Goal: Task Accomplishment & Management: Complete application form

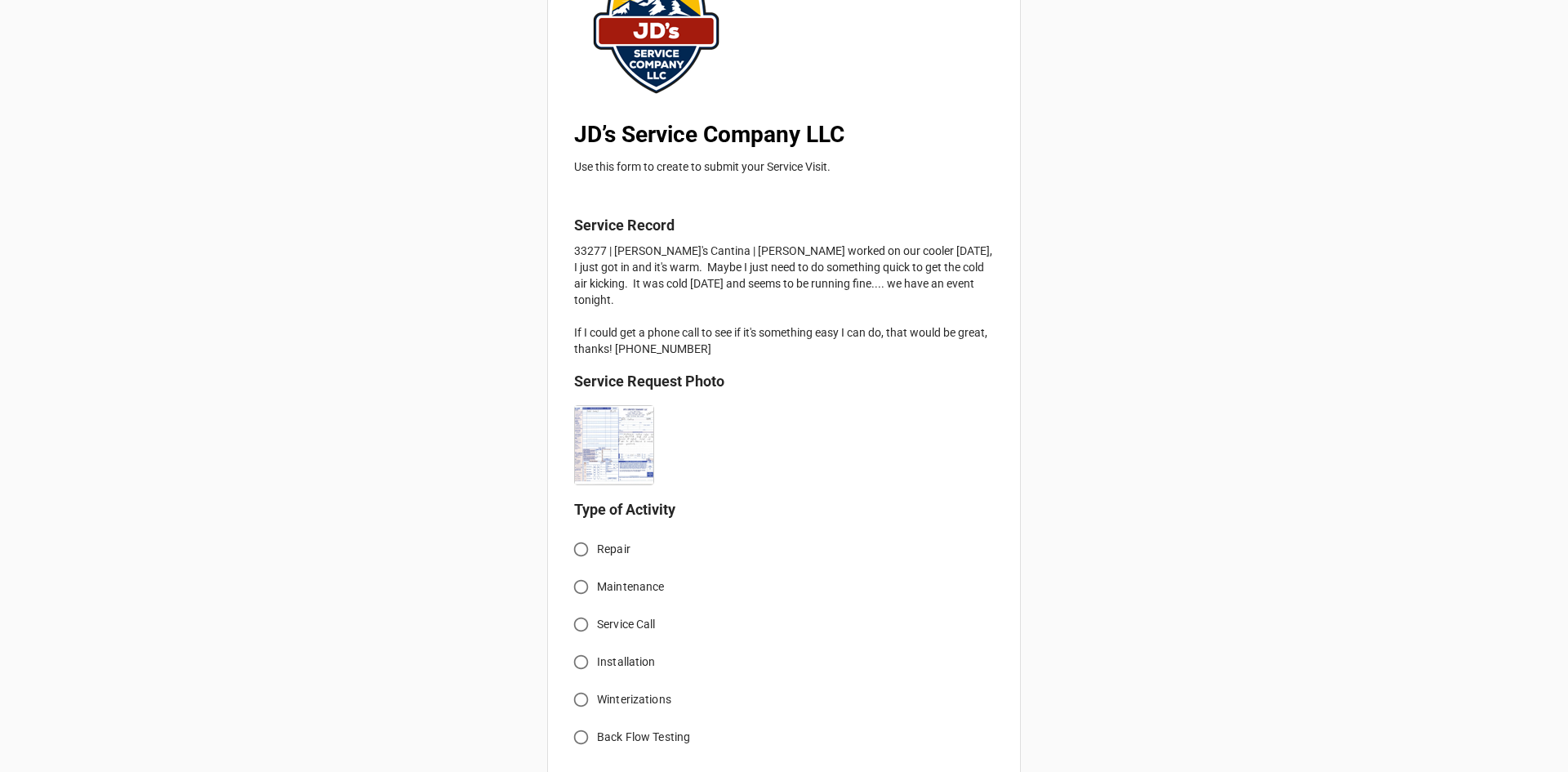
scroll to position [164, 0]
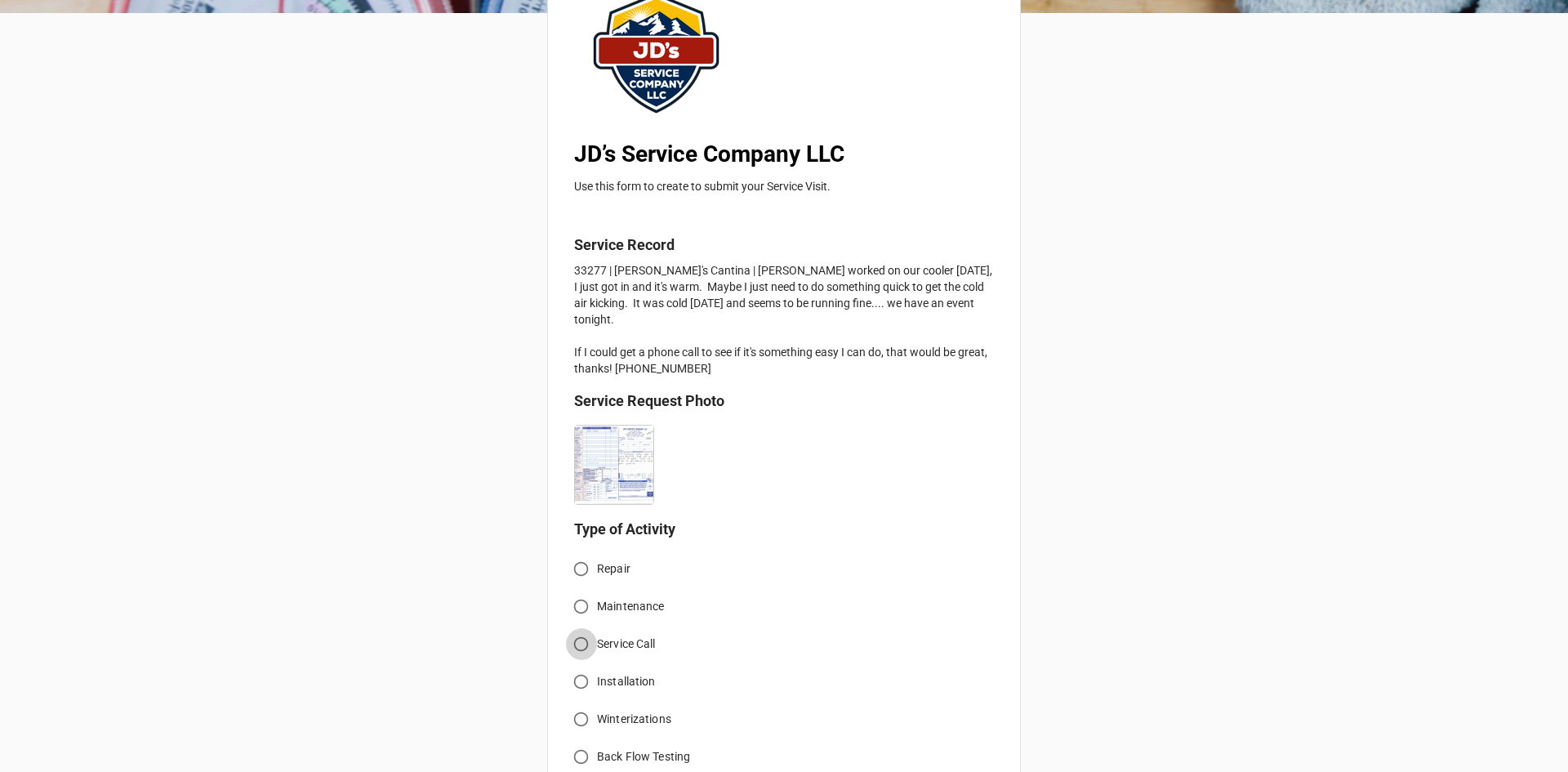
click at [586, 631] on input "Service Call" at bounding box center [581, 645] width 32 height 32
radio input "true"
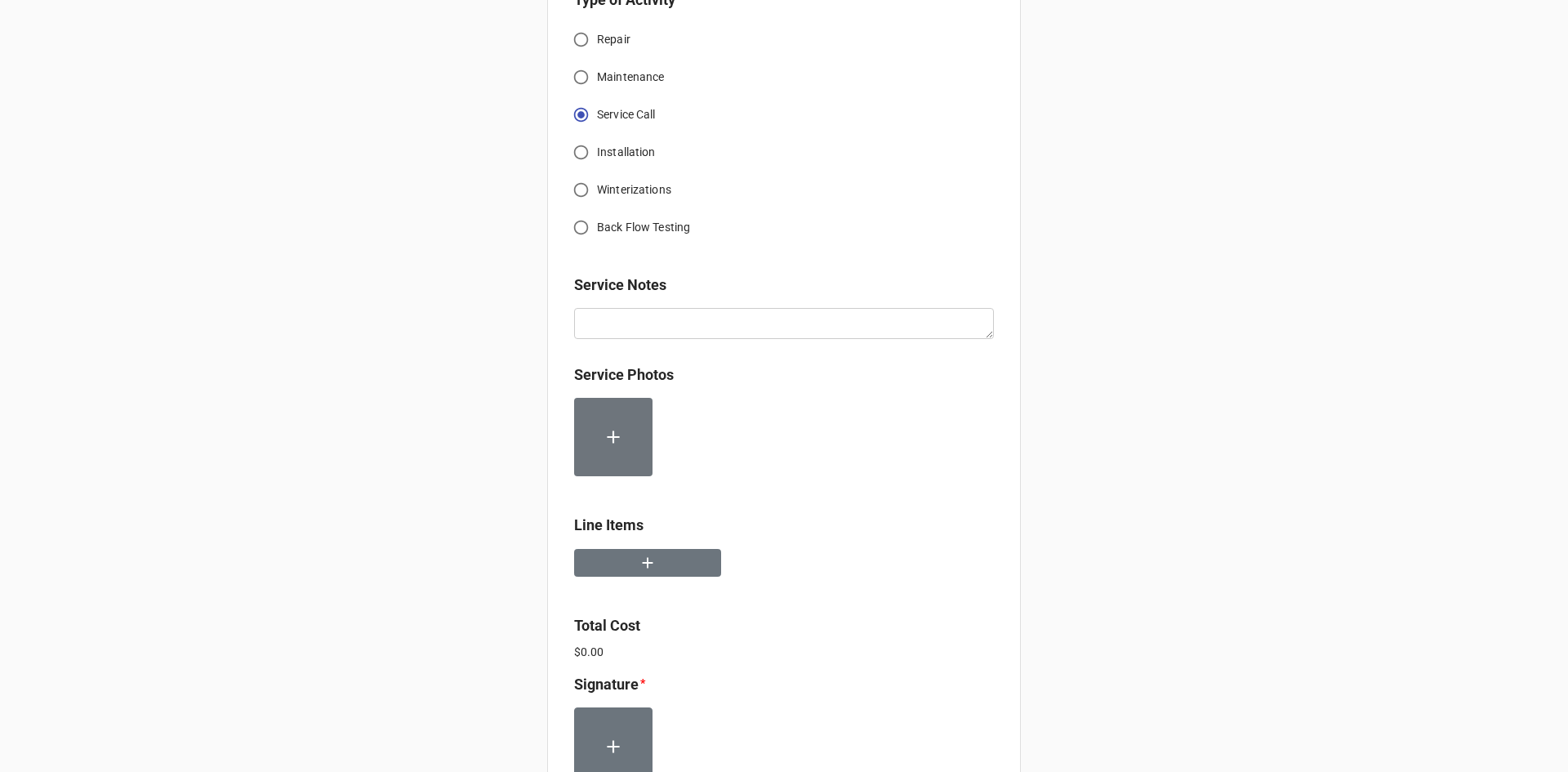
scroll to position [736, 0]
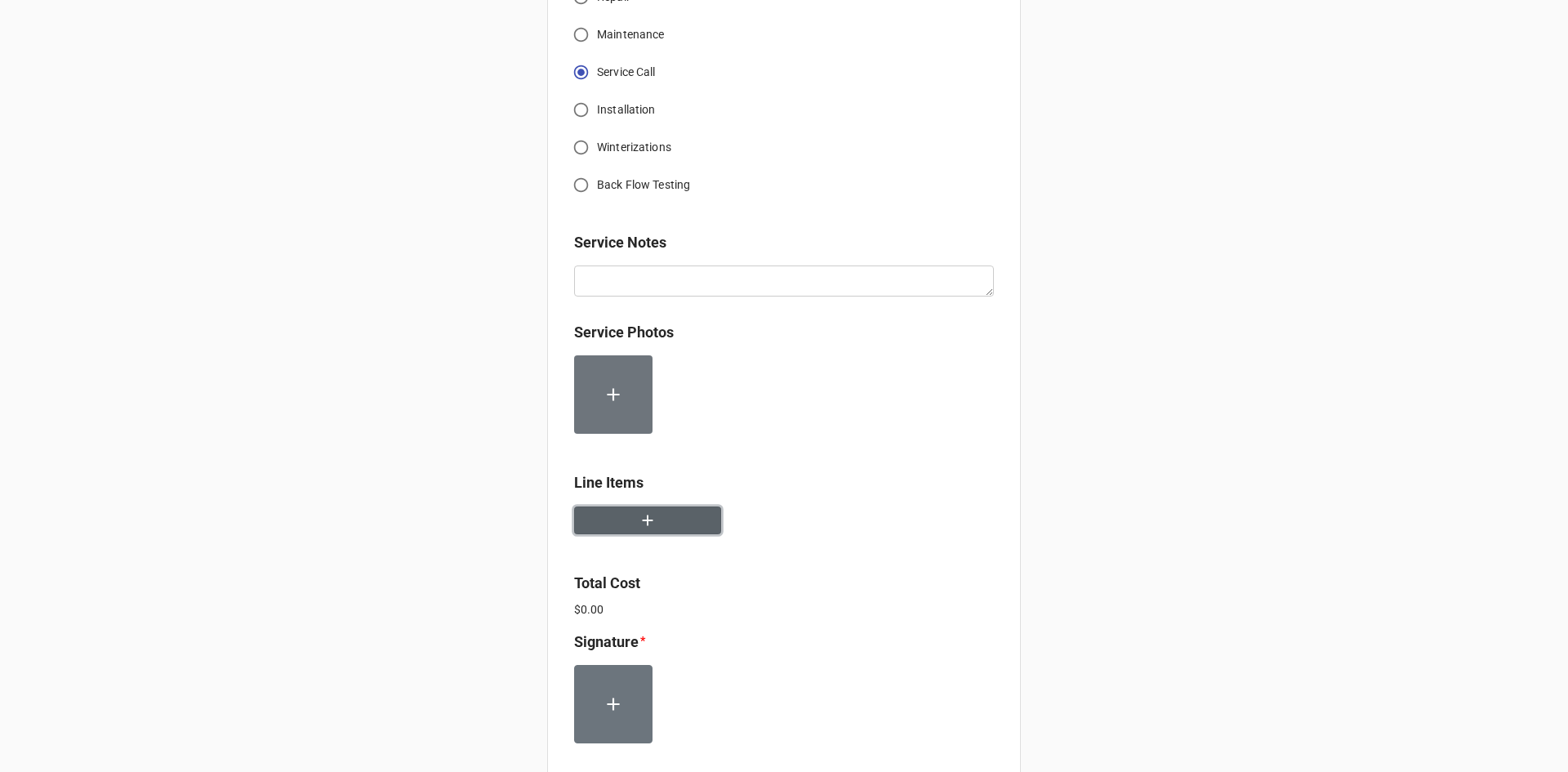
click at [646, 515] on icon "button" at bounding box center [648, 521] width 11 height 11
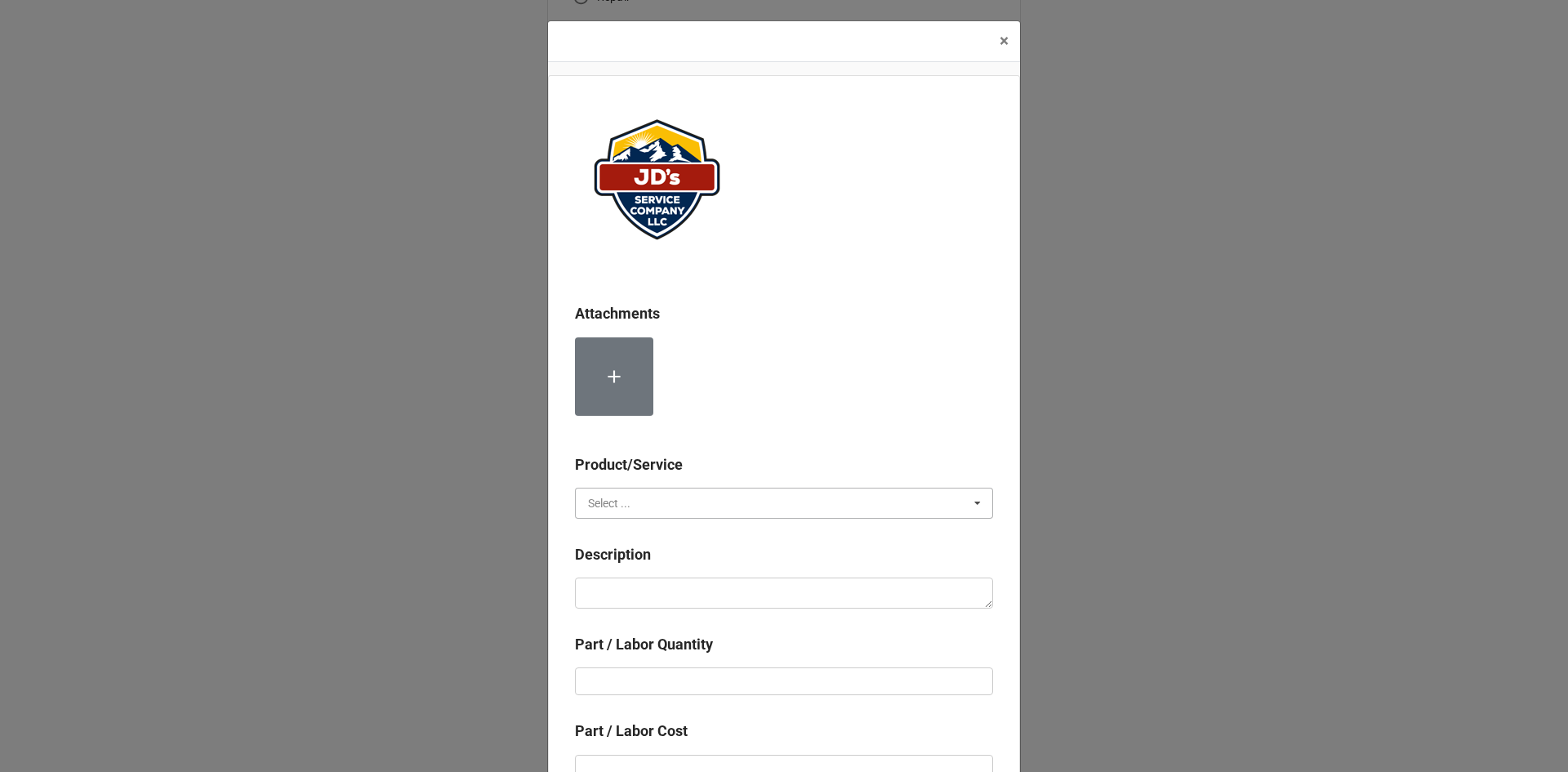
click at [699, 498] on input "text" at bounding box center [785, 503] width 417 height 29
click at [687, 560] on div "Material Cost" at bounding box center [784, 563] width 417 height 30
click at [684, 602] on textarea at bounding box center [784, 593] width 419 height 31
drag, startPoint x: 684, startPoint y: 602, endPoint x: 609, endPoint y: 503, distance: 124.2
click at [609, 503] on div "Material Cost" at bounding box center [622, 503] width 68 height 12
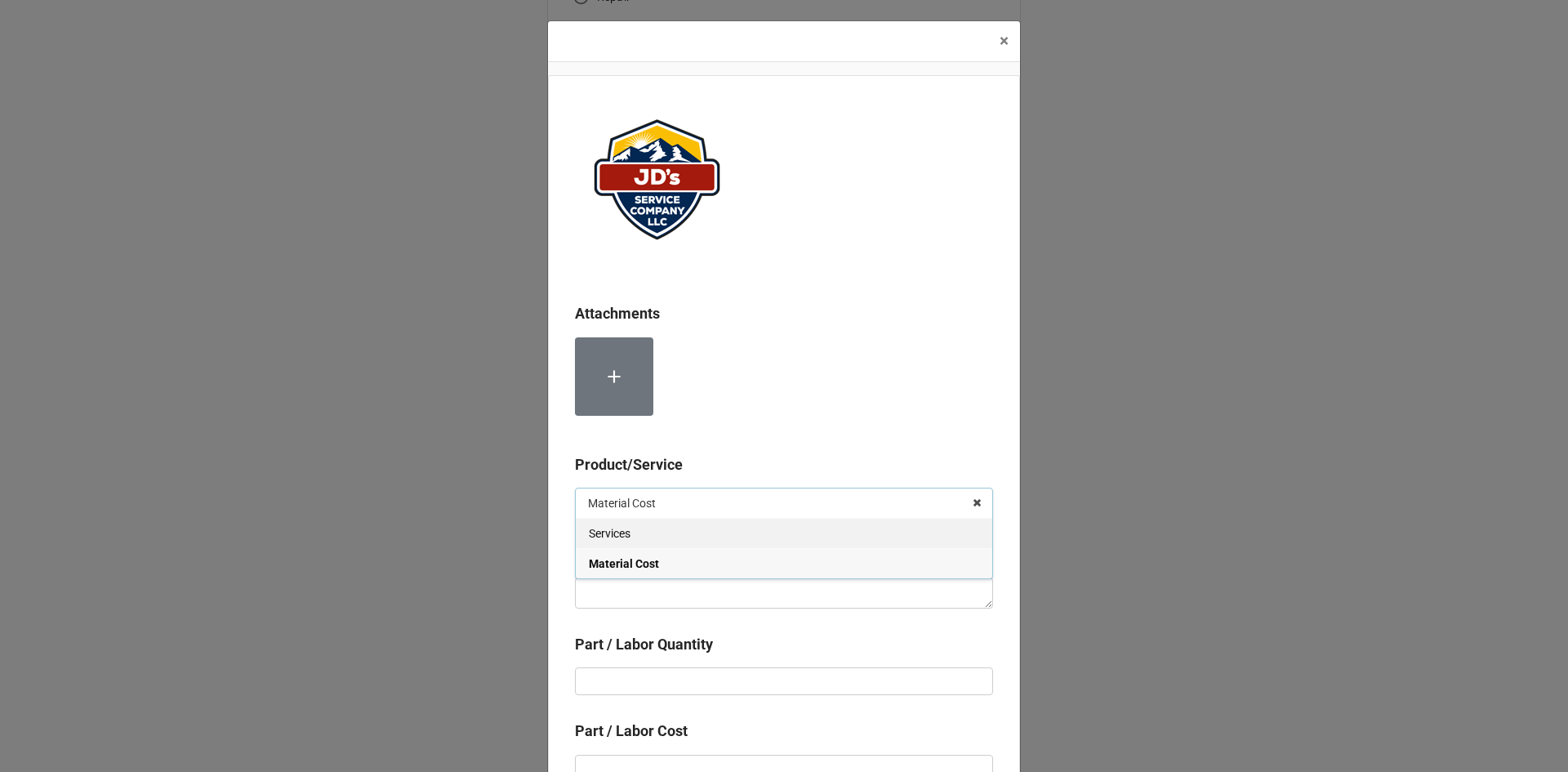
click at [632, 537] on div "Services" at bounding box center [784, 533] width 417 height 30
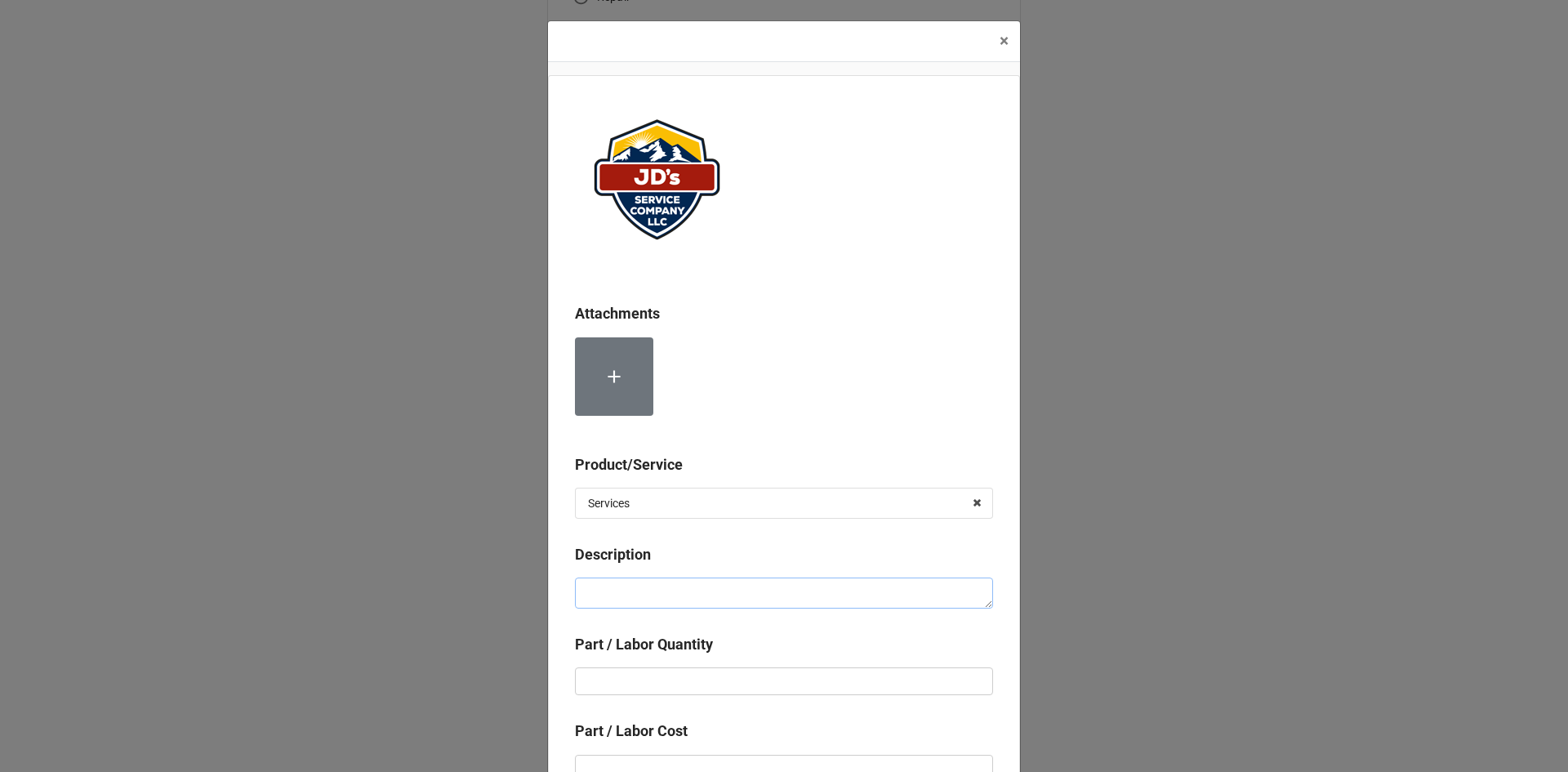
click at [638, 591] on textarea at bounding box center [784, 593] width 419 height 31
paste textarea "3:00pm-4:00pm; Service Address: Same as above. Troubleshoot upstairs cooler run…"
type textarea "x"
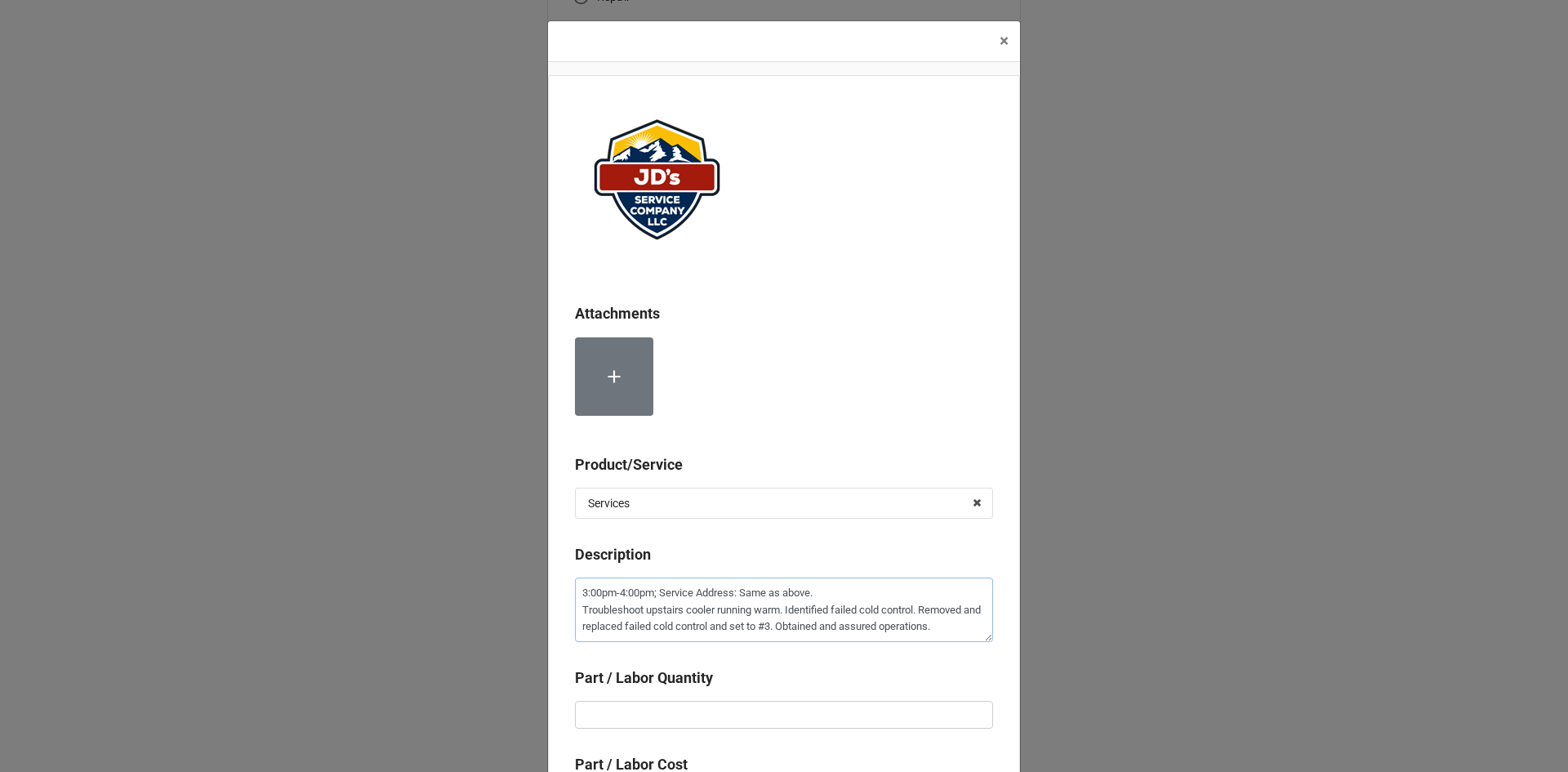
type textarea "3:00pm-4:00pm; Service Address: Same as above. Troubleshoot upstairs cooler run…"
click at [738, 709] on input "text" at bounding box center [784, 714] width 419 height 27
type textarea "x"
type input "1"
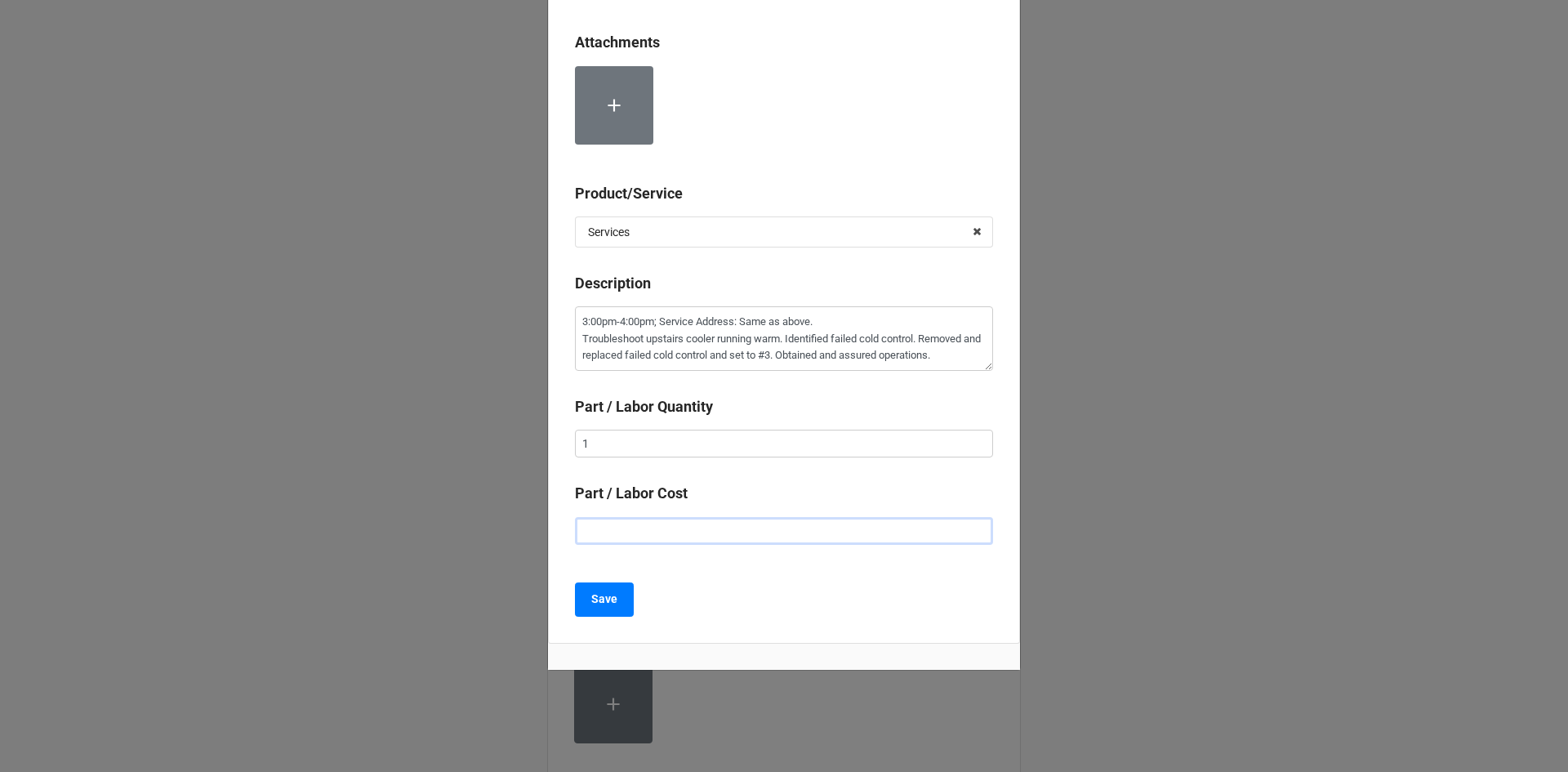
type textarea "x"
type input "$2.00"
type textarea "x"
type input "$22.00"
type textarea "x"
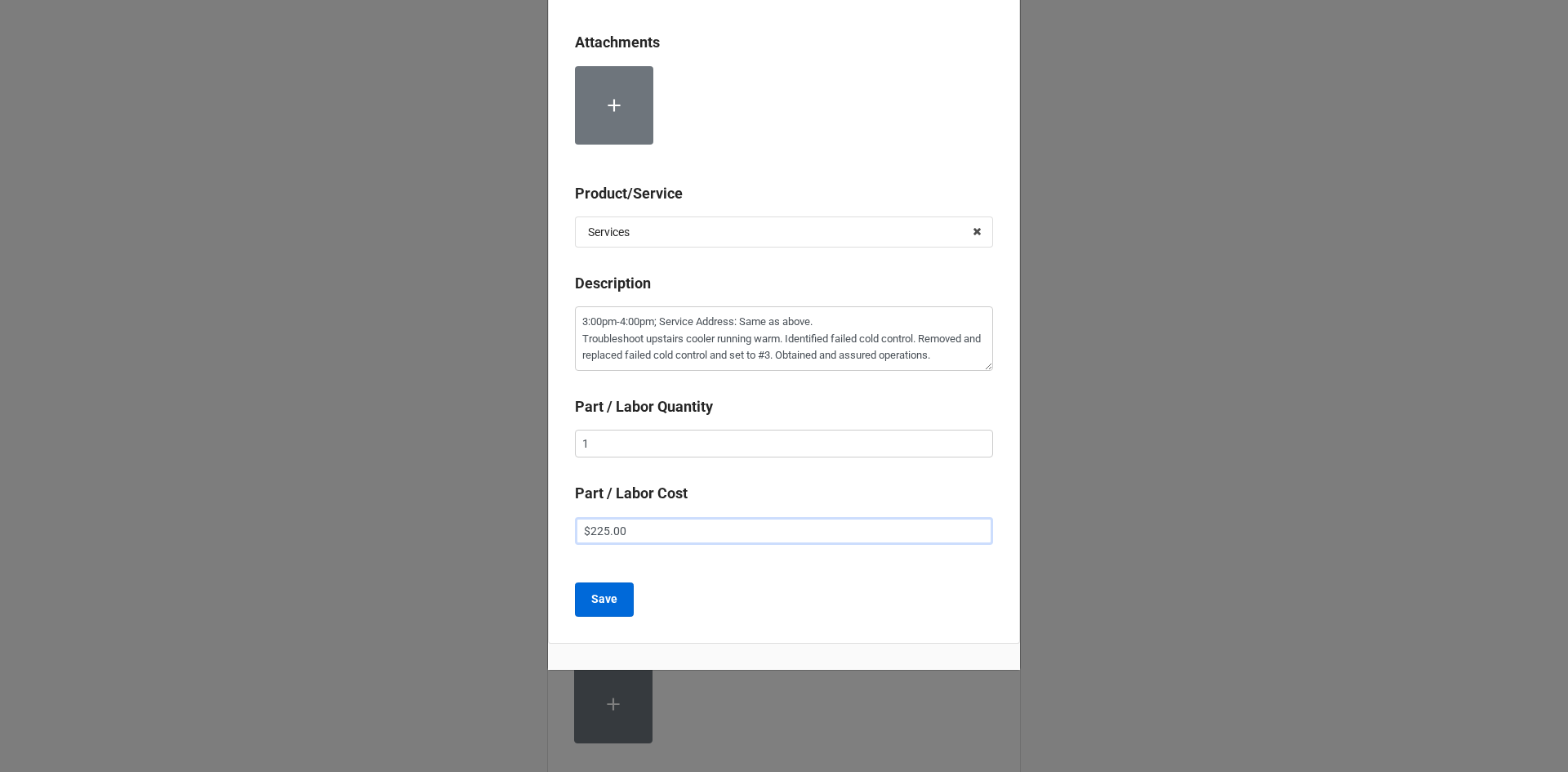
type input "$225.00"
click at [600, 588] on button "Save" at bounding box center [604, 599] width 58 height 35
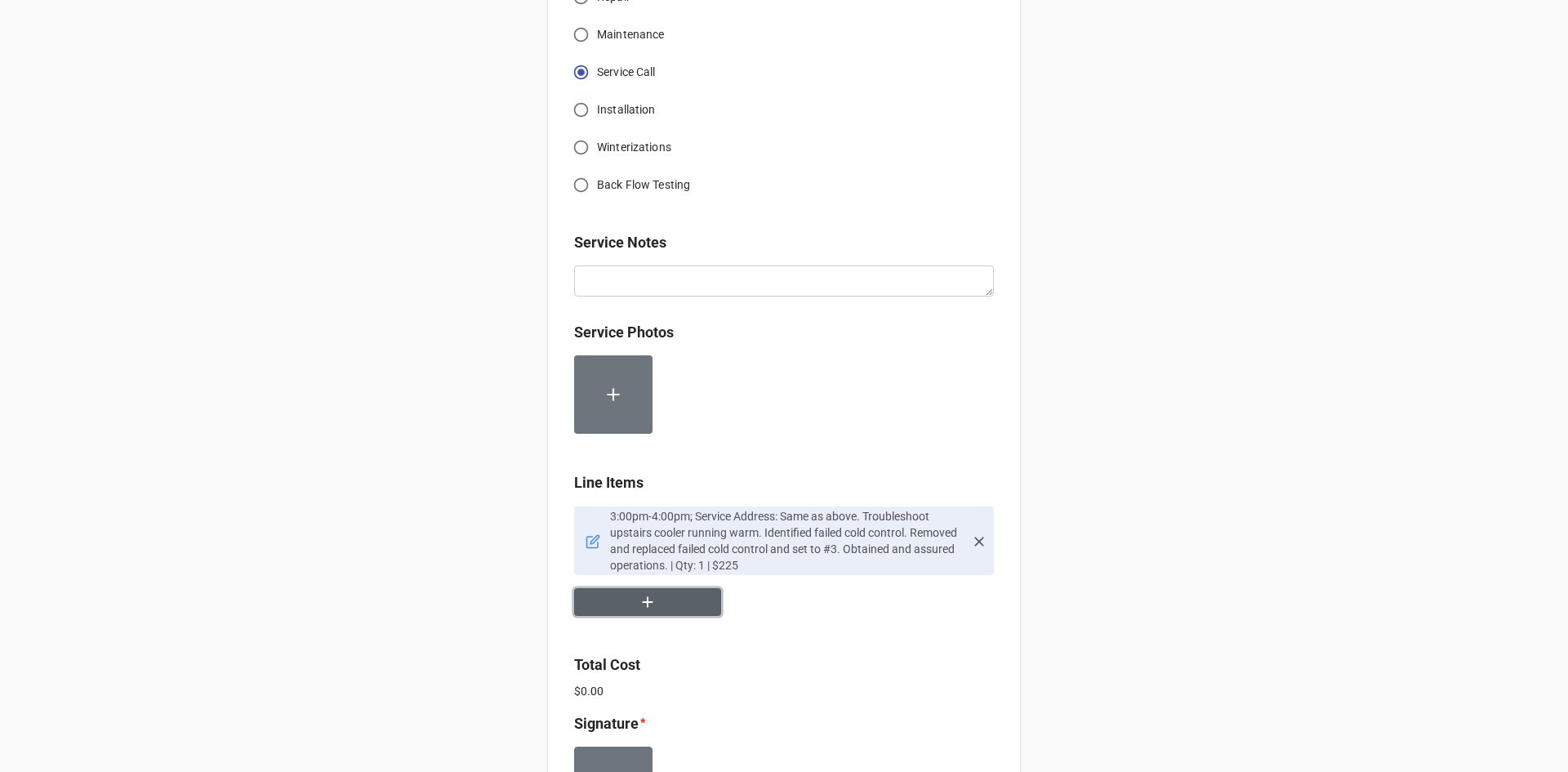
click at [657, 589] on button "button" at bounding box center [648, 603] width 147 height 28
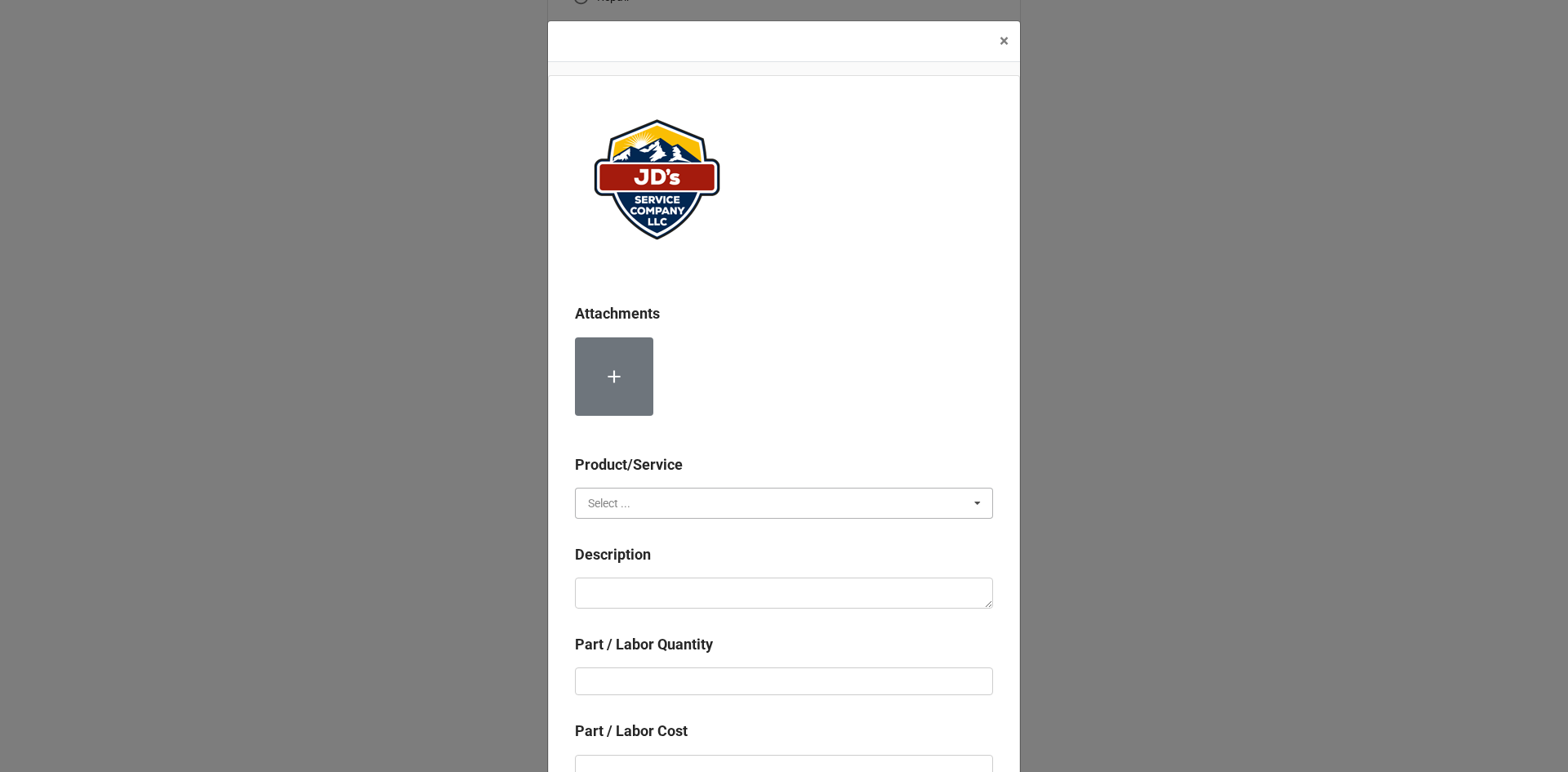
click at [742, 498] on input "text" at bounding box center [785, 503] width 417 height 29
click at [720, 562] on div "Material Cost" at bounding box center [784, 563] width 417 height 30
click at [719, 587] on textarea at bounding box center [784, 593] width 419 height 31
type textarea "x"
type textarea "C"
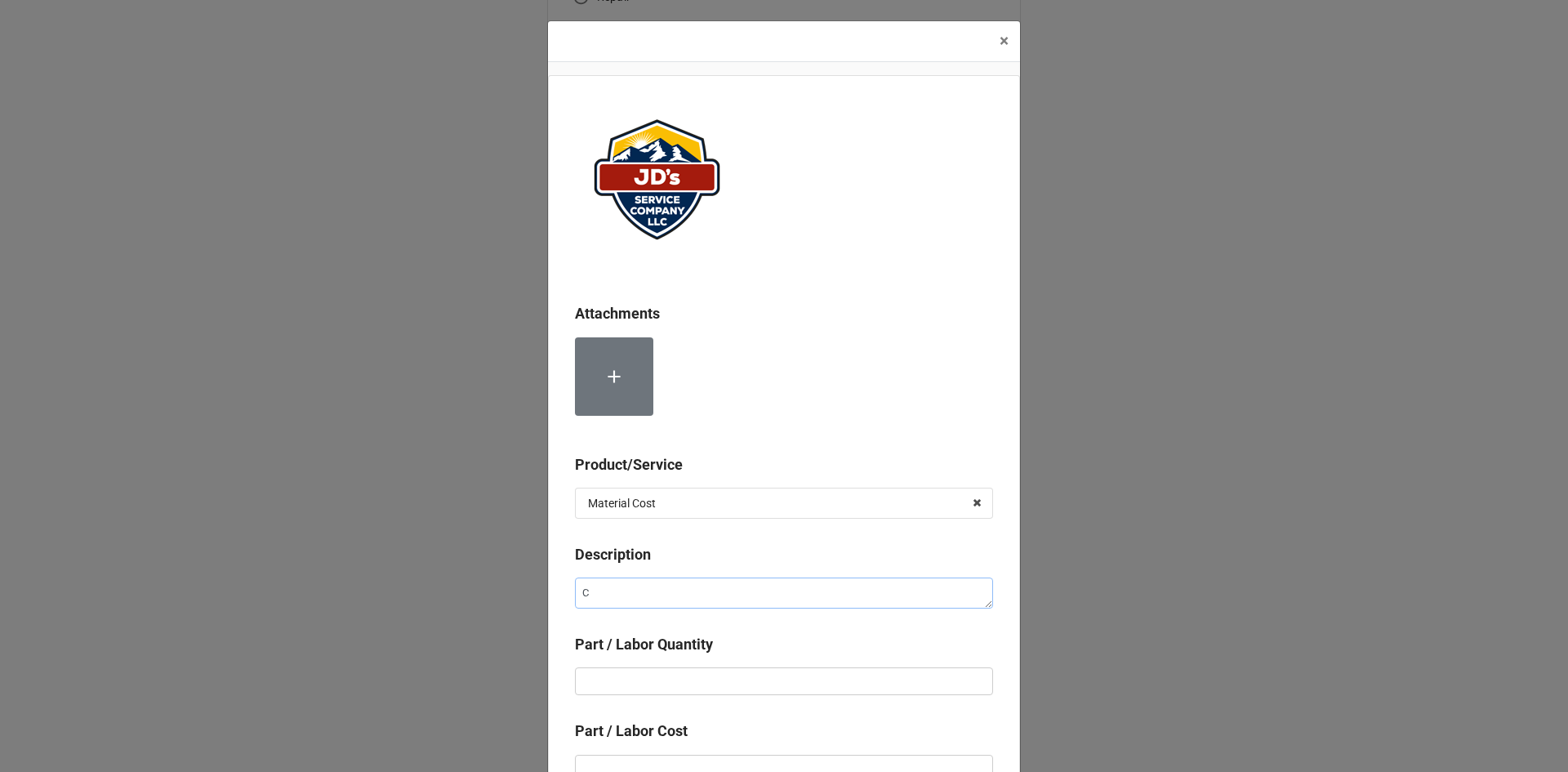
type textarea "x"
type textarea "Co"
type textarea "x"
type textarea "Col"
type textarea "x"
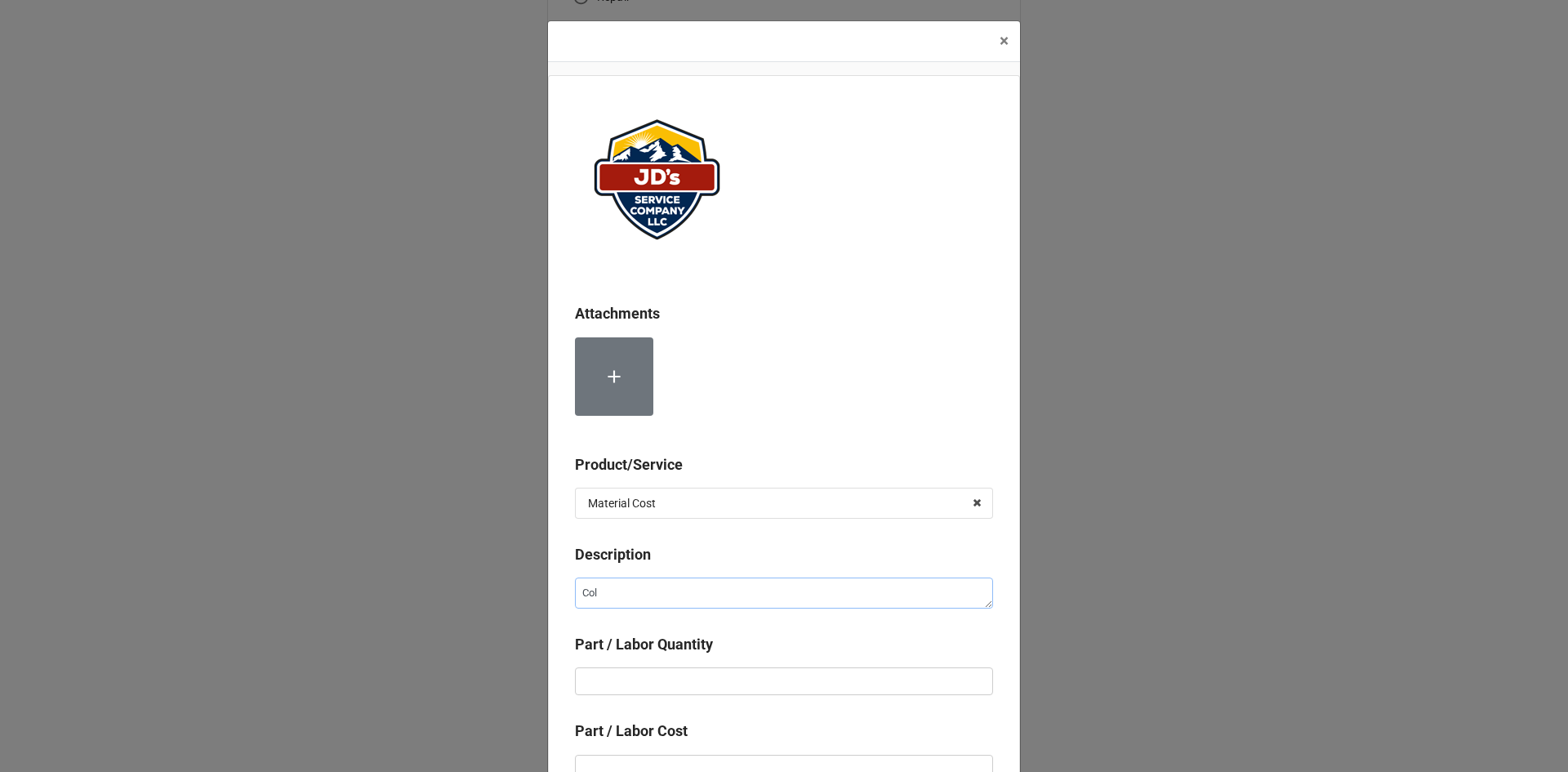
type textarea "Cold"
type textarea "x"
type textarea "Cold"
type textarea "x"
type textarea "Cold C"
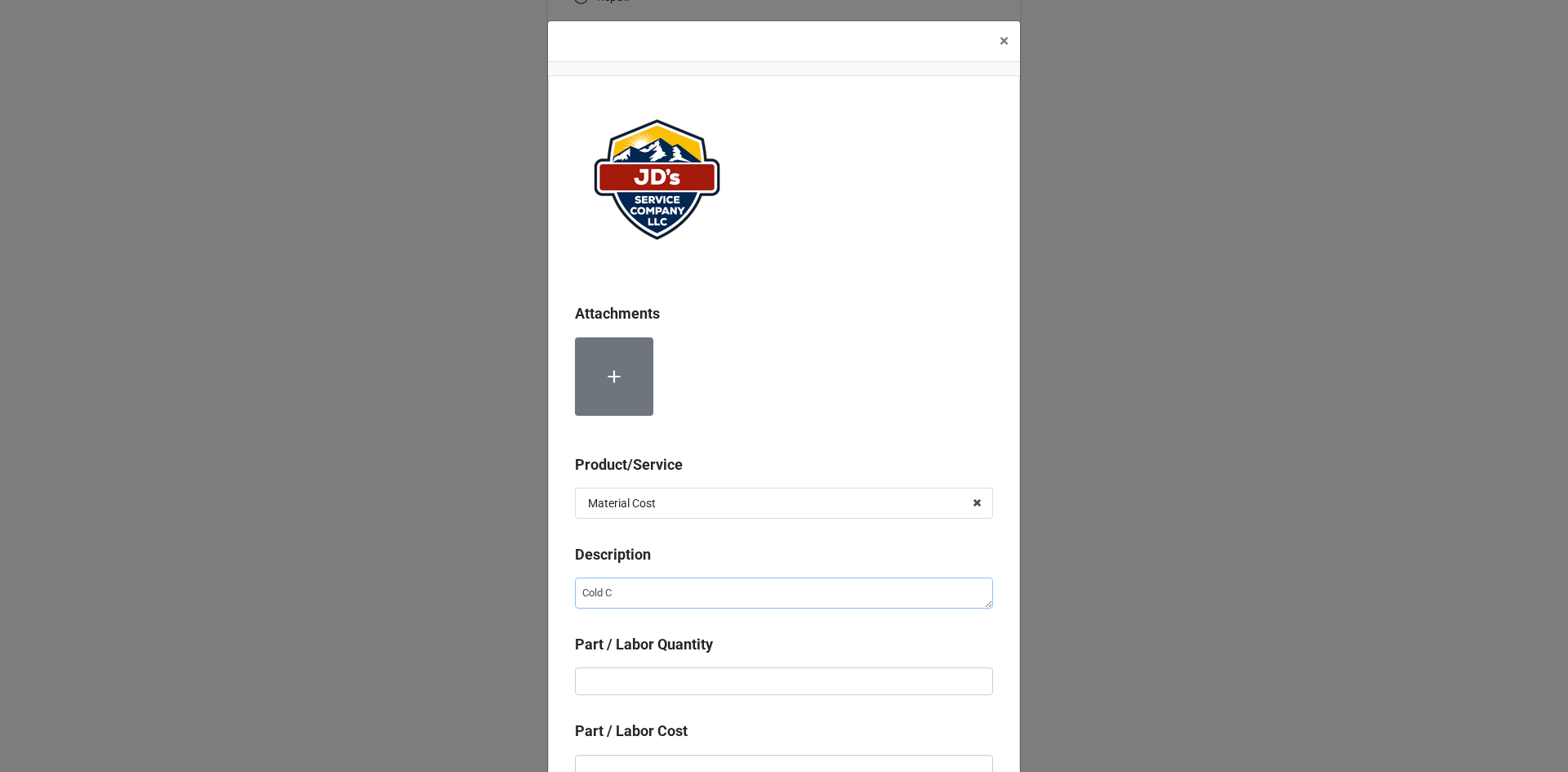
type textarea "x"
type textarea "Cold Co"
type textarea "x"
type textarea "Cold Con"
type textarea "x"
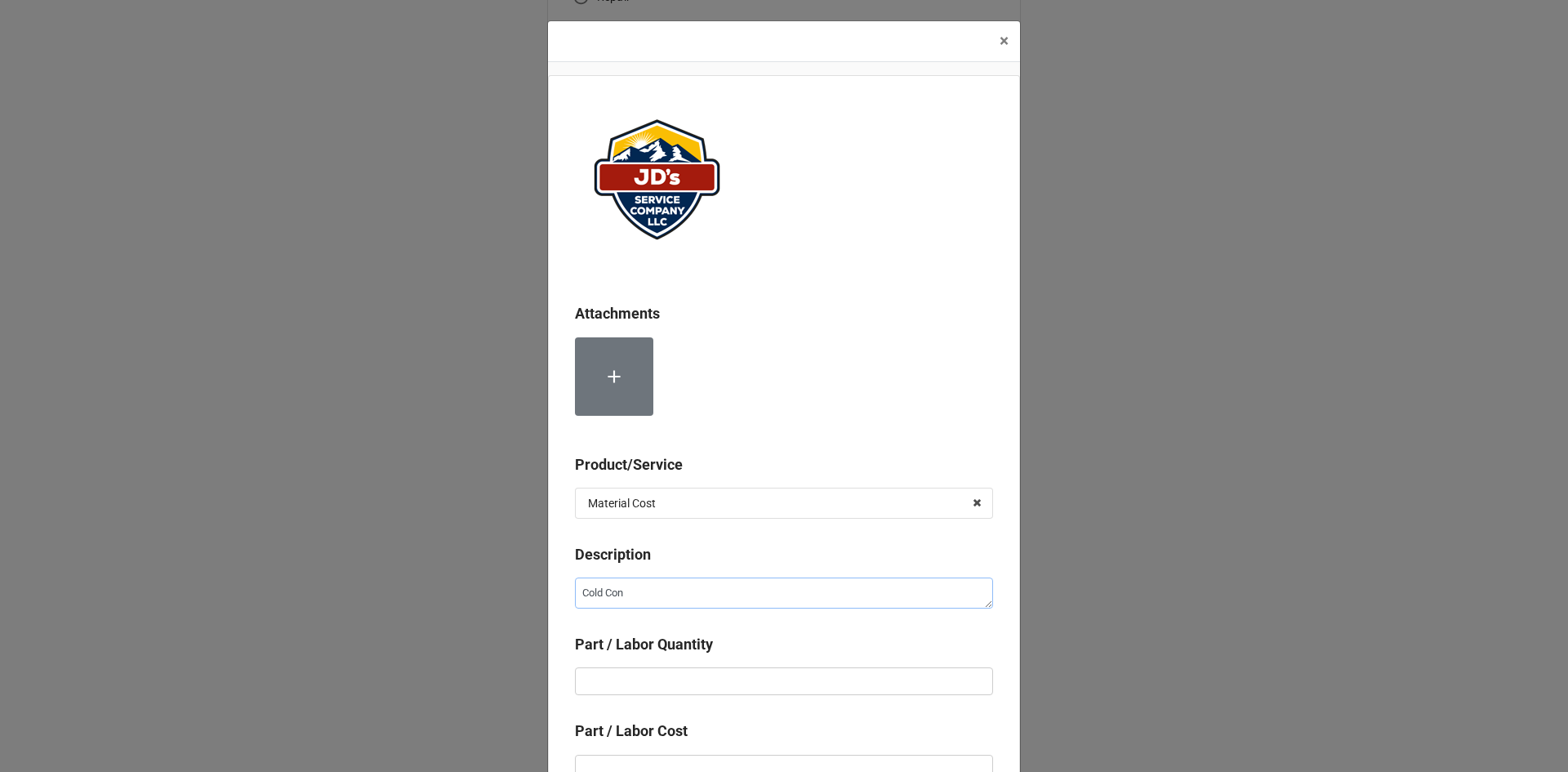
type textarea "Cold Cont"
type textarea "x"
type textarea "Cold Contr"
type textarea "x"
type textarea "Cold Contro"
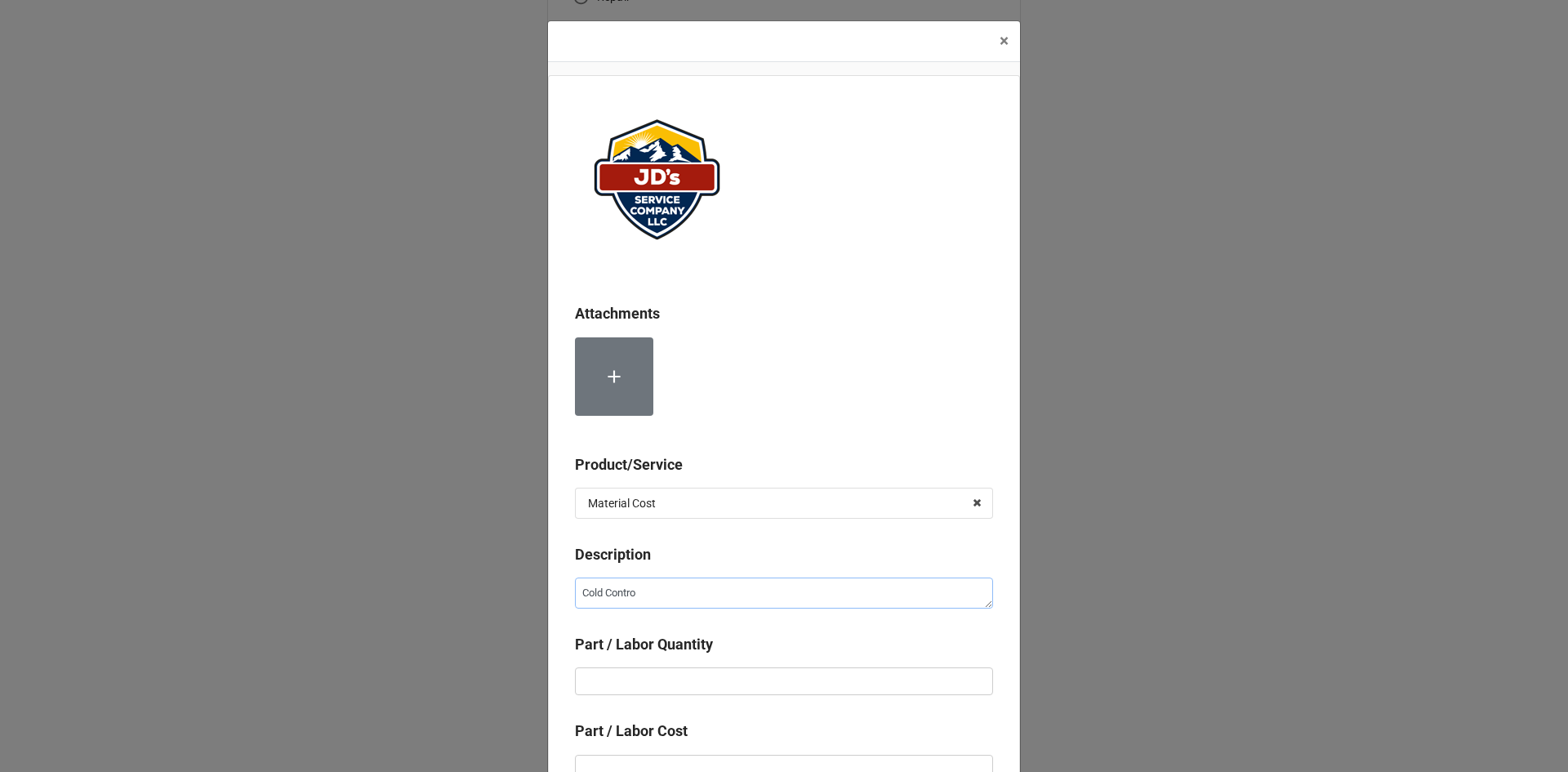
type textarea "x"
type textarea "Cold Control"
type textarea "x"
type input "1"
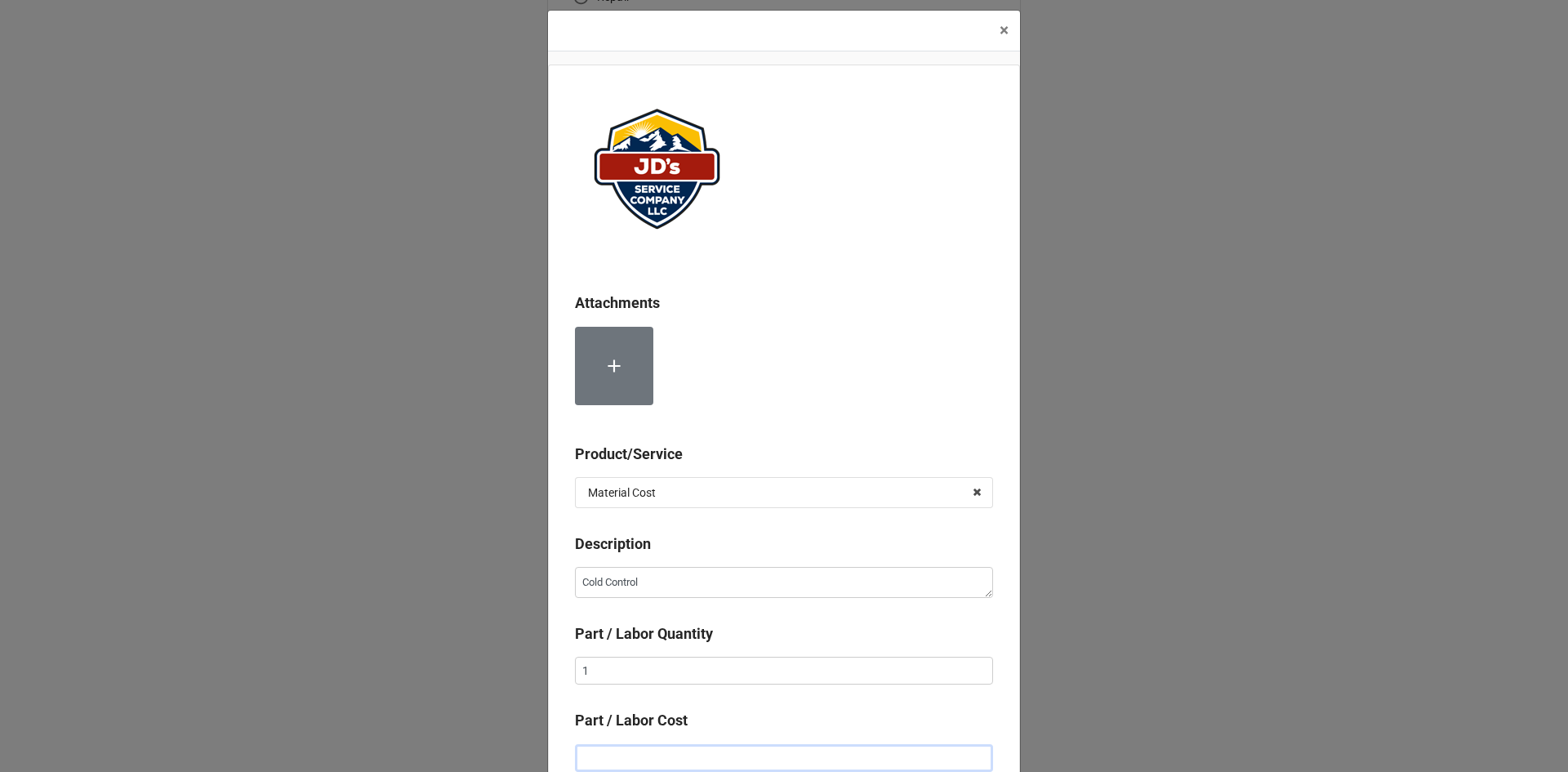
type textarea "x"
type input "$2.00"
type textarea "x"
type input "$21.00"
type textarea "x"
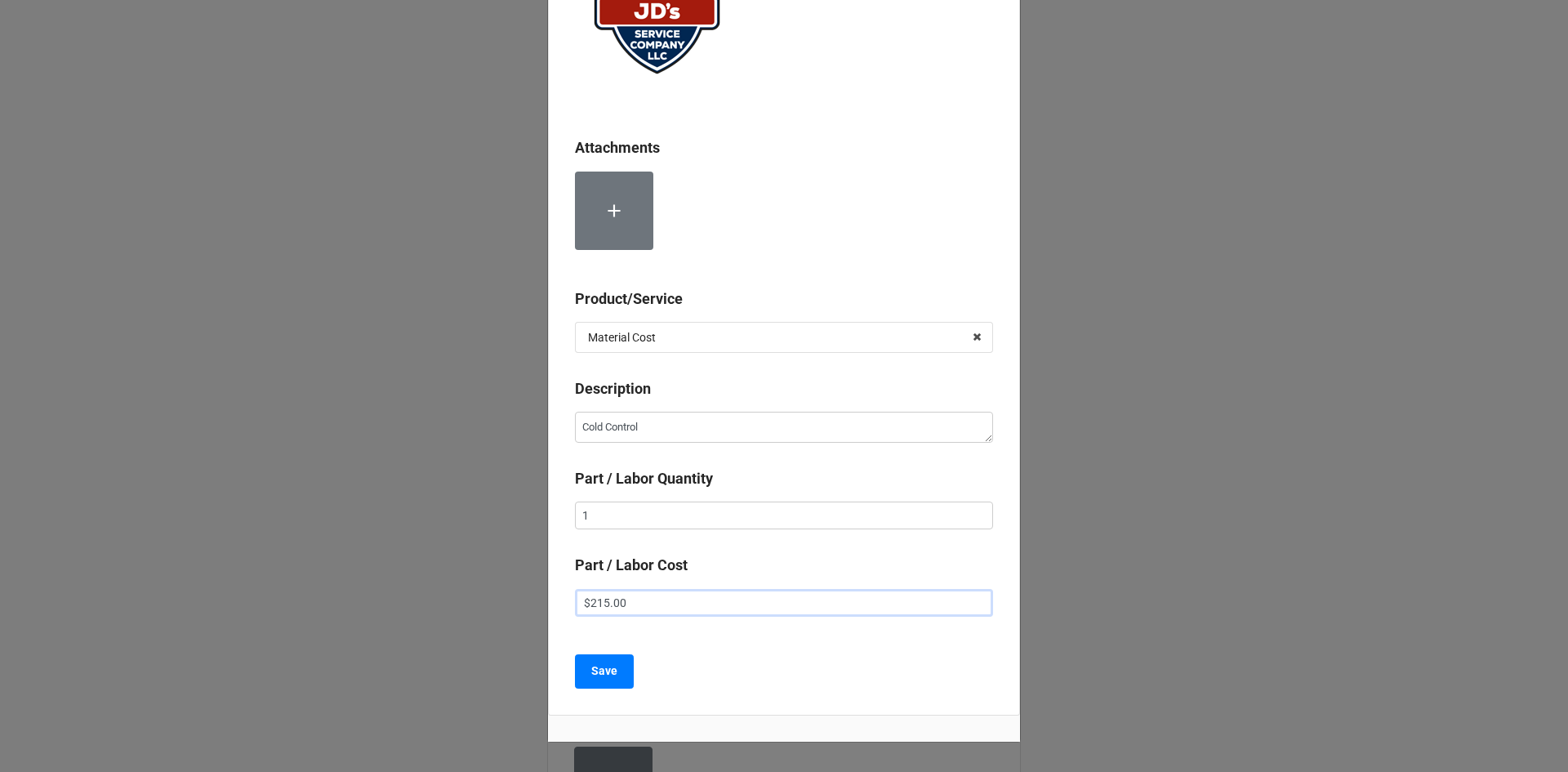
scroll to position [174, 0]
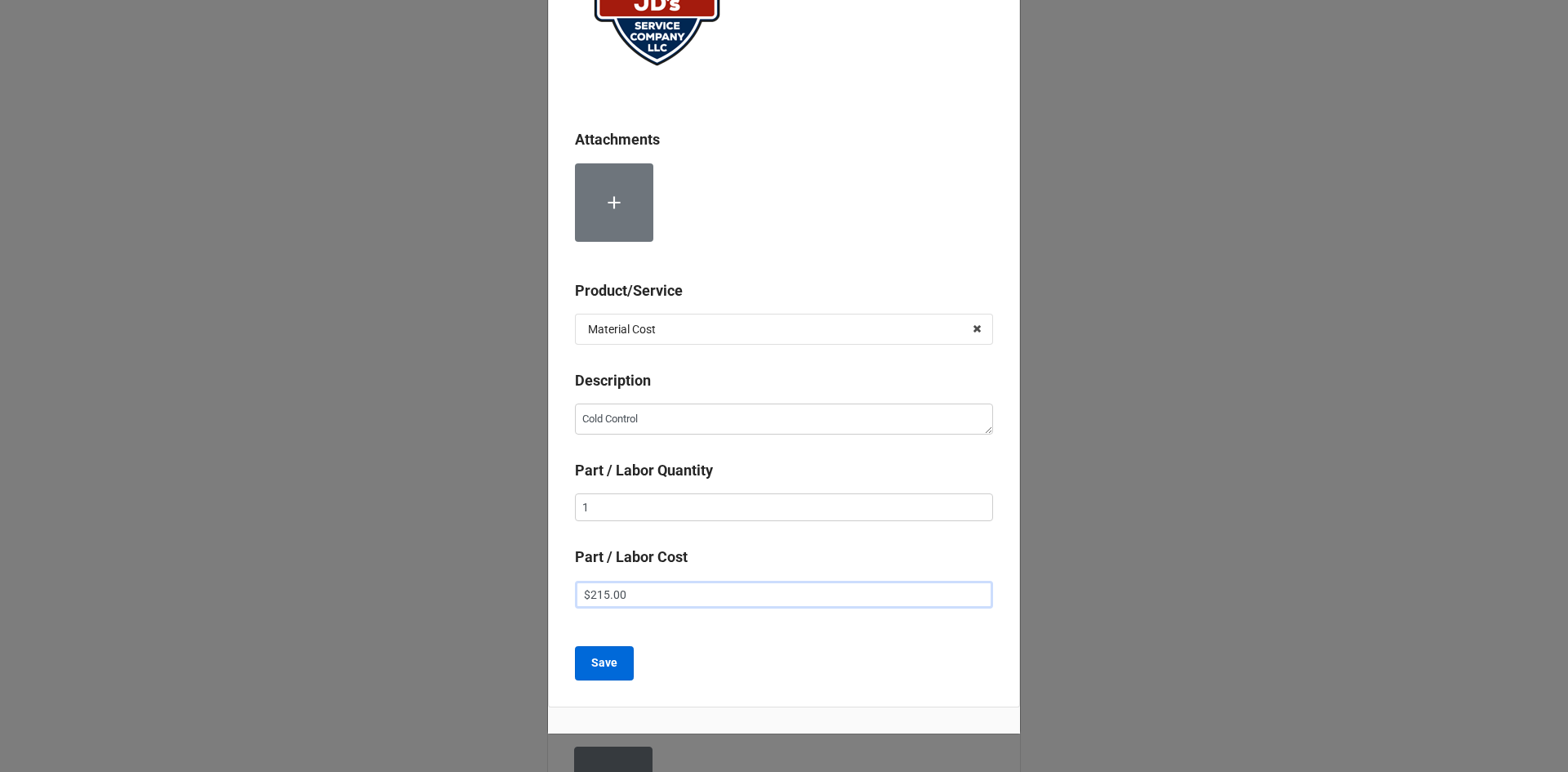
type input "$215.00"
click at [610, 668] on b "Save" at bounding box center [604, 662] width 27 height 17
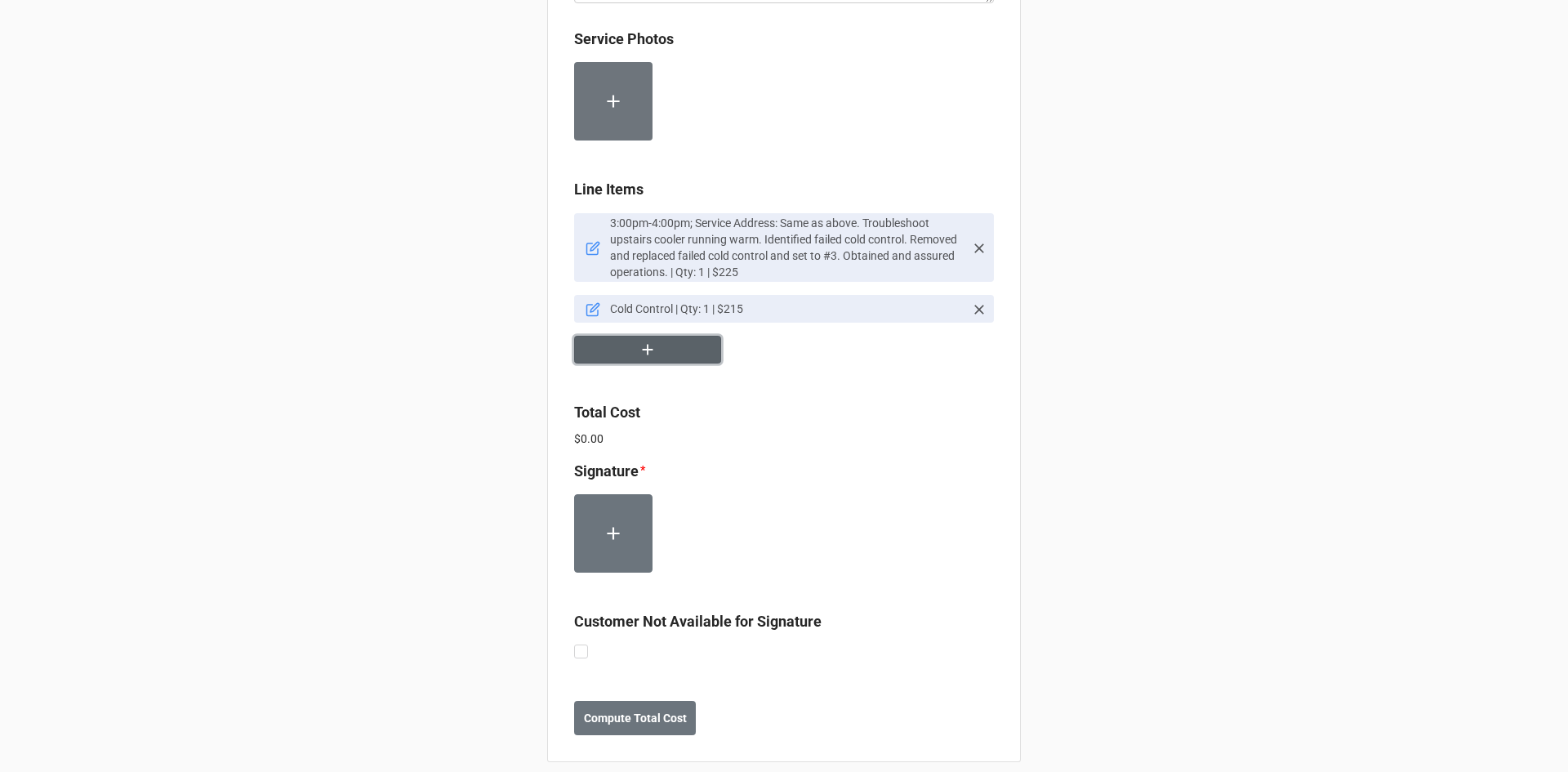
scroll to position [1030, 0]
click at [578, 644] on label at bounding box center [581, 644] width 14 height 0
checkbox input "true"
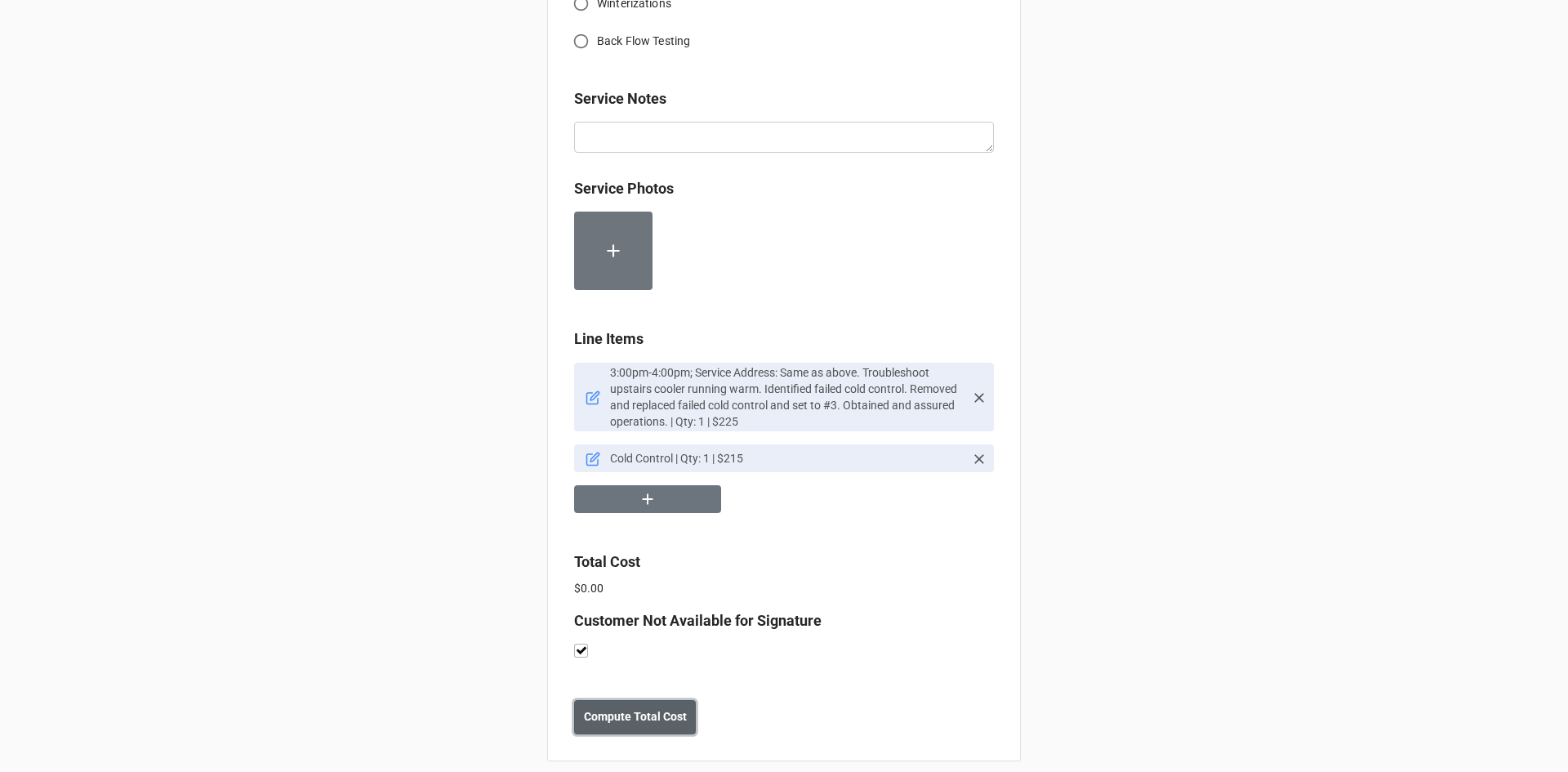
click at [632, 708] on b "Compute Total Cost" at bounding box center [635, 716] width 103 height 17
click at [592, 708] on b "Save" at bounding box center [603, 716] width 27 height 17
